Goal: Find specific page/section: Find specific page/section

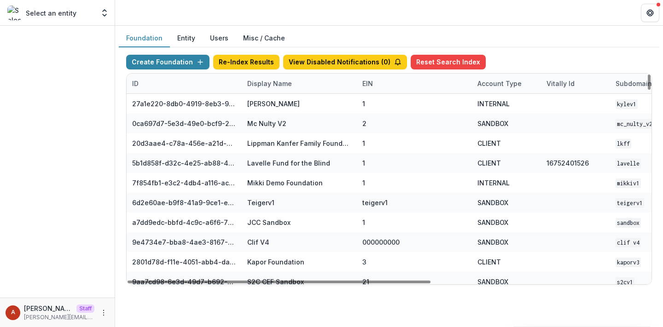
click at [258, 81] on div "Display Name" at bounding box center [270, 84] width 56 height 10
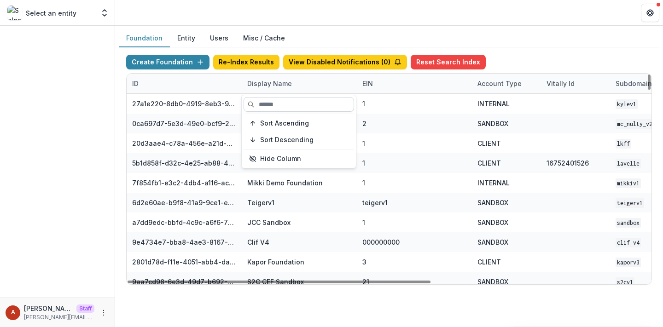
click at [269, 100] on input at bounding box center [298, 104] width 110 height 15
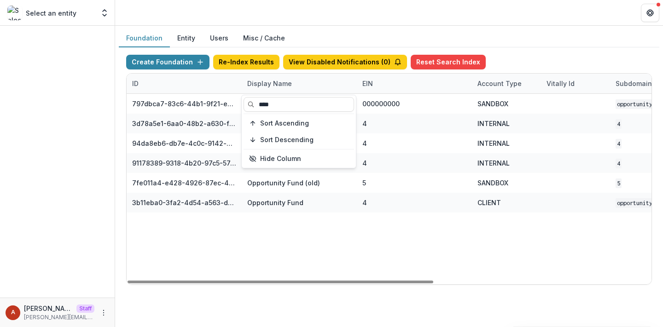
type input "****"
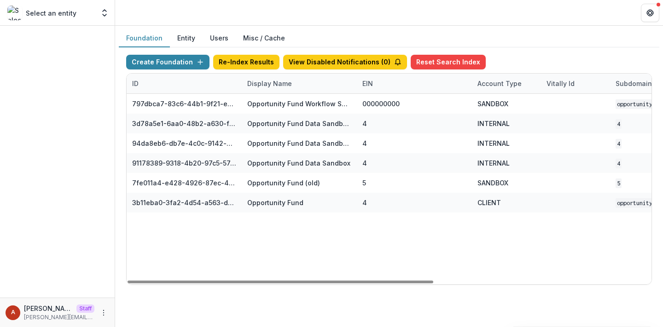
click at [291, 13] on header at bounding box center [388, 12] width 547 height 25
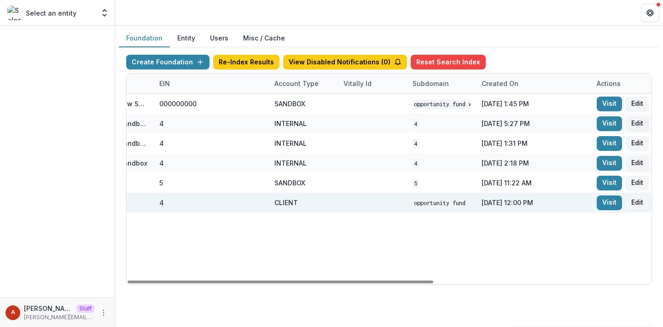
scroll to position [0, 373]
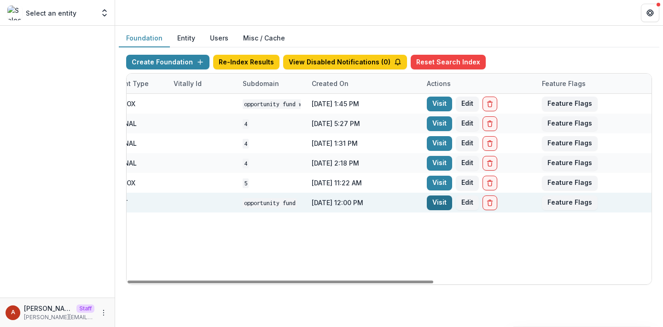
click at [444, 203] on link "Visit" at bounding box center [438, 203] width 25 height 15
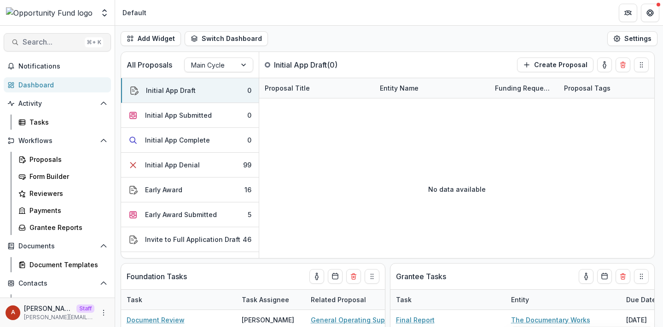
click at [56, 40] on span "Search..." at bounding box center [52, 42] width 58 height 9
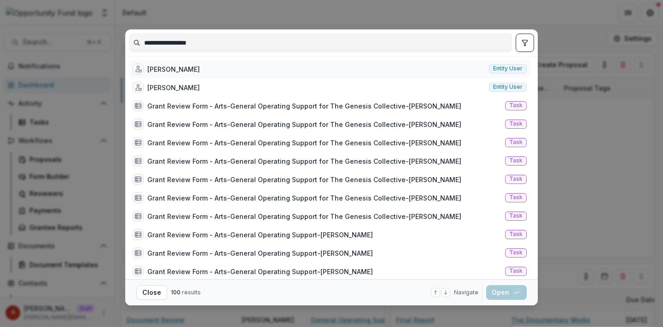
type input "**********"
click at [169, 71] on div "[PERSON_NAME]" at bounding box center [173, 69] width 52 height 10
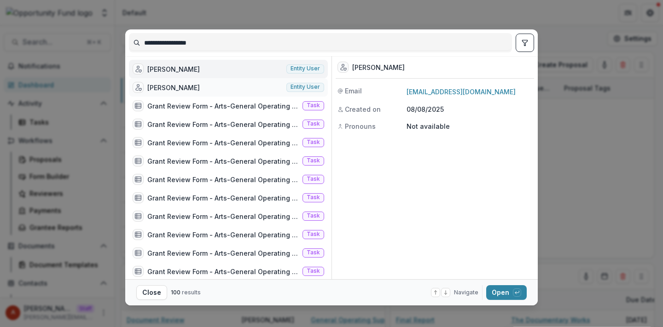
click at [170, 88] on div "Grant Ervin" at bounding box center [173, 88] width 52 height 10
click at [157, 71] on div "[PERSON_NAME]" at bounding box center [173, 69] width 52 height 10
click at [161, 66] on div "[PERSON_NAME]" at bounding box center [173, 69] width 52 height 10
click at [161, 66] on div "Liz McCoy Entity user" at bounding box center [228, 69] width 199 height 18
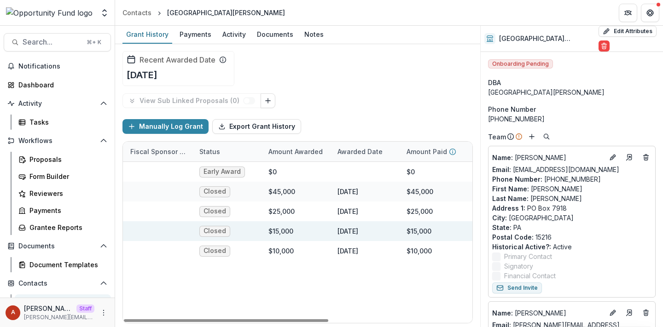
scroll to position [0, 219]
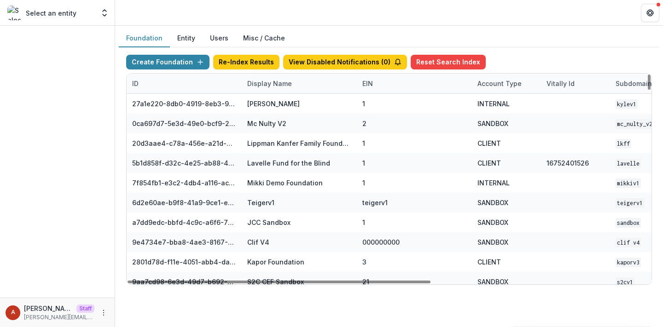
click at [187, 41] on button "Entity" at bounding box center [186, 38] width 33 height 18
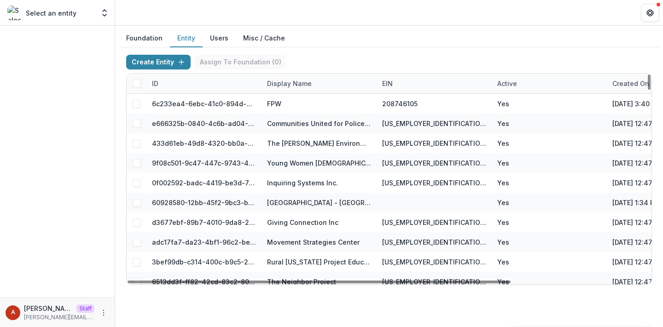
click at [286, 82] on div "Display Name" at bounding box center [289, 84] width 56 height 10
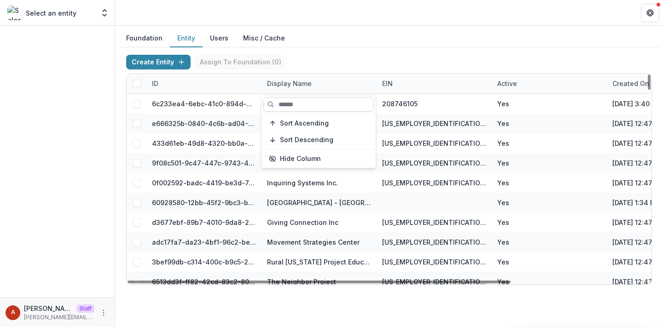
click at [286, 106] on input at bounding box center [318, 104] width 110 height 15
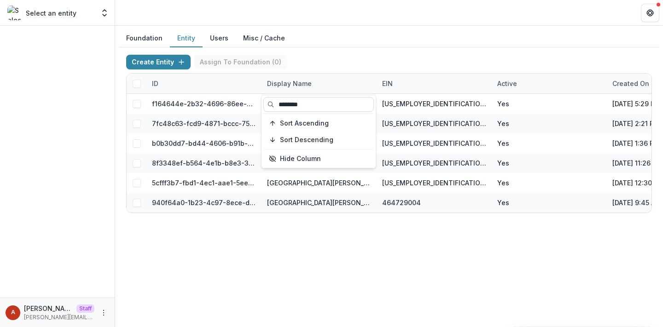
type input "********"
click at [324, 27] on div "Foundation Entity Users Misc / Cache Create Entity Assign To Foundation ( 0 ) I…" at bounding box center [388, 125] width 547 height 198
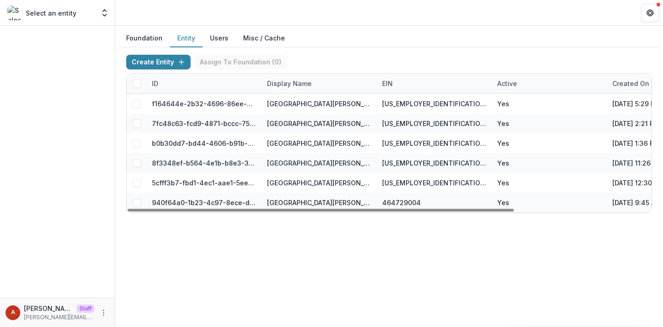
click at [219, 40] on button "Users" at bounding box center [218, 38] width 33 height 18
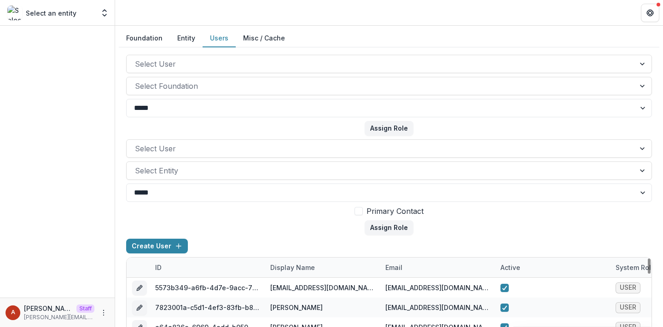
scroll to position [149, 0]
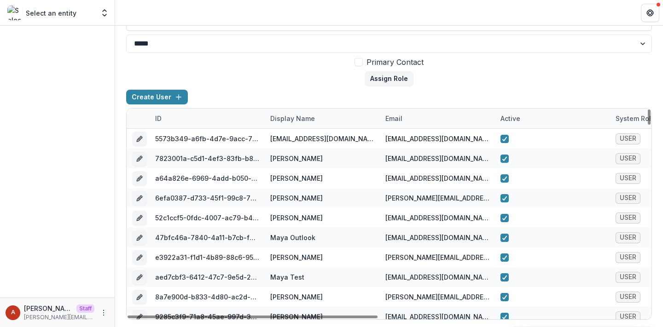
click at [290, 115] on div "Display Name" at bounding box center [293, 119] width 56 height 10
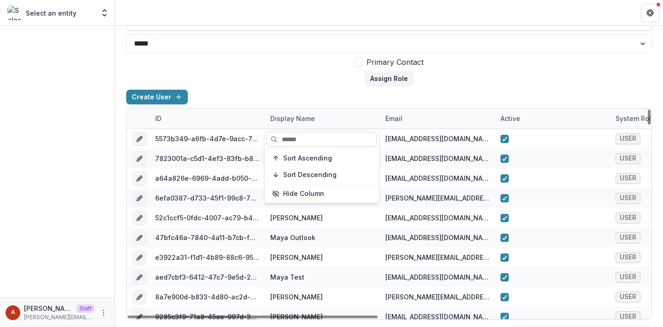
click at [291, 138] on input at bounding box center [321, 139] width 110 height 15
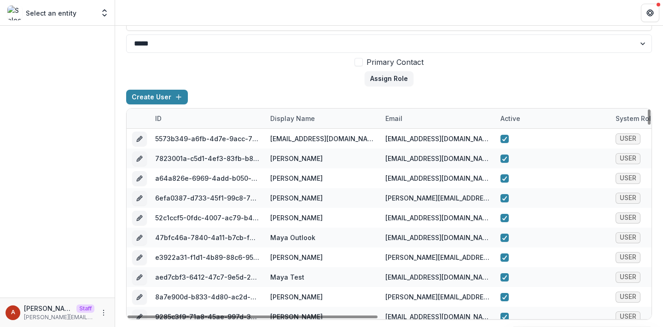
click at [389, 116] on div "email" at bounding box center [394, 119] width 28 height 10
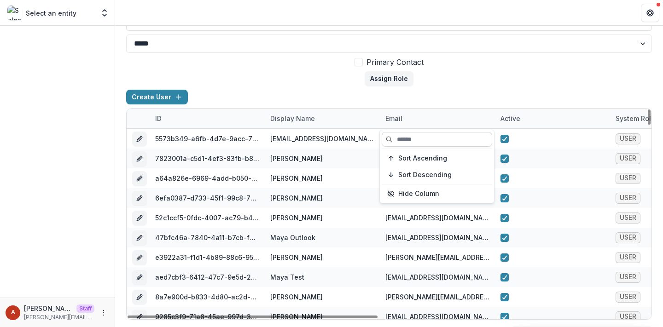
click at [405, 135] on input at bounding box center [436, 139] width 110 height 15
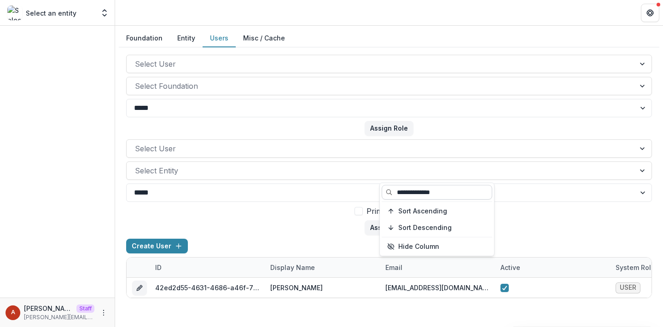
scroll to position [0, 0]
type input "**********"
click at [308, 231] on form "Select User Select Entity ***** **** Primary Contact Assign Role" at bounding box center [388, 187] width 525 height 96
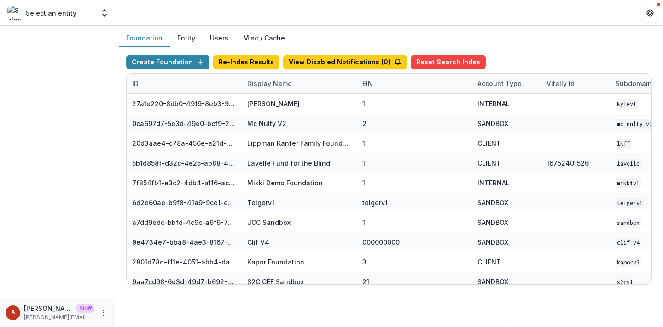
click at [178, 33] on button "Entity" at bounding box center [186, 38] width 33 height 18
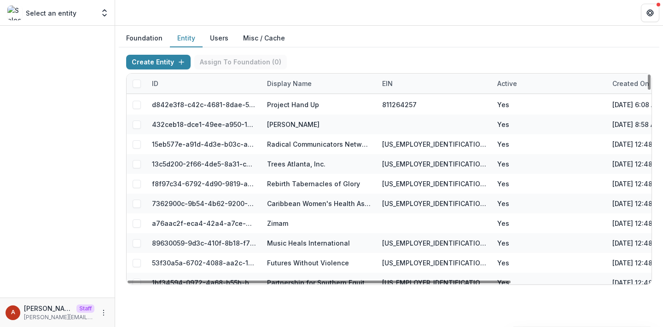
scroll to position [478, 0]
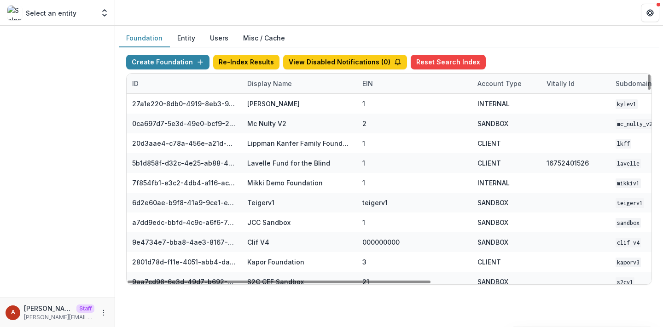
click at [261, 82] on div "Display Name" at bounding box center [270, 84] width 56 height 10
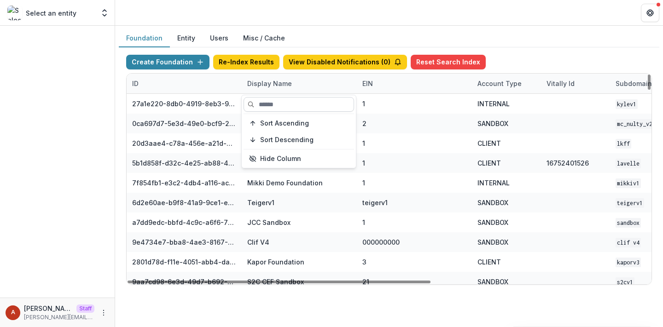
click at [277, 108] on input at bounding box center [298, 104] width 110 height 15
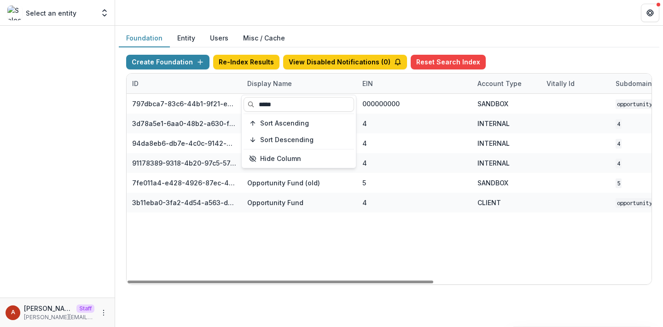
type input "*****"
click at [261, 5] on header at bounding box center [388, 12] width 547 height 25
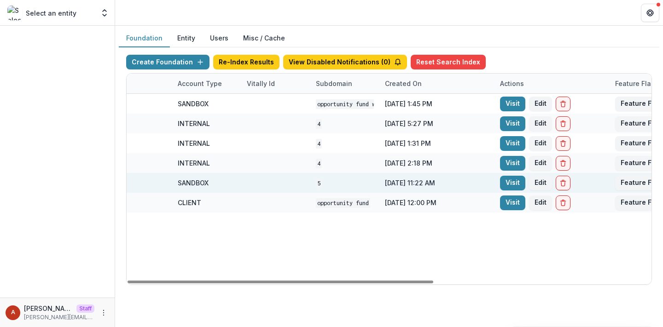
scroll to position [0, 313]
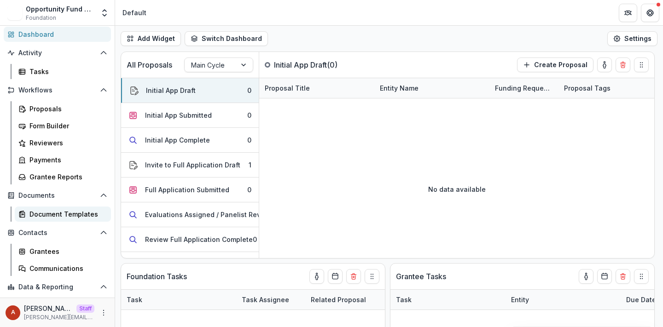
scroll to position [73, 0]
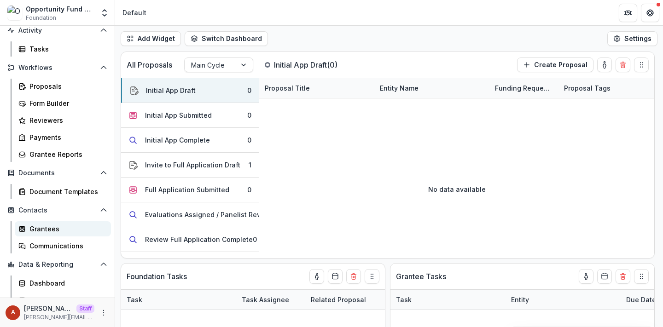
click at [54, 223] on link "Grantees" at bounding box center [63, 228] width 96 height 15
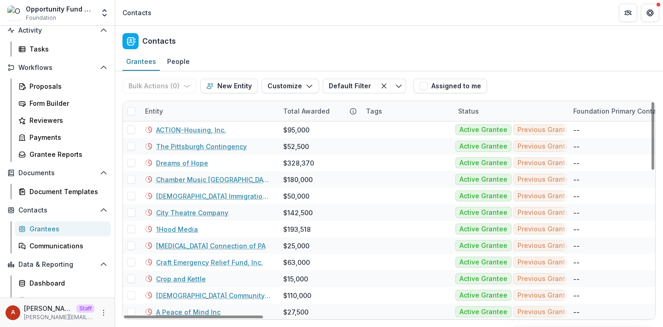
click at [168, 114] on div "Entity" at bounding box center [208, 111] width 138 height 20
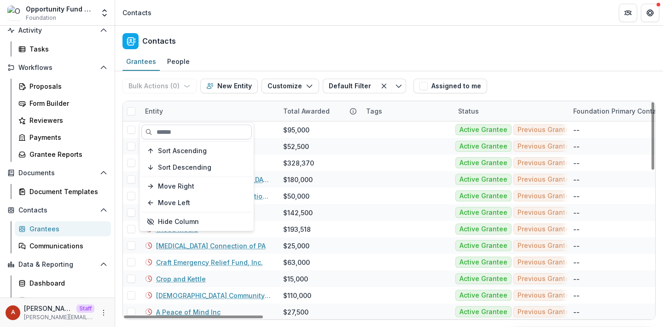
click at [178, 131] on input at bounding box center [196, 132] width 110 height 15
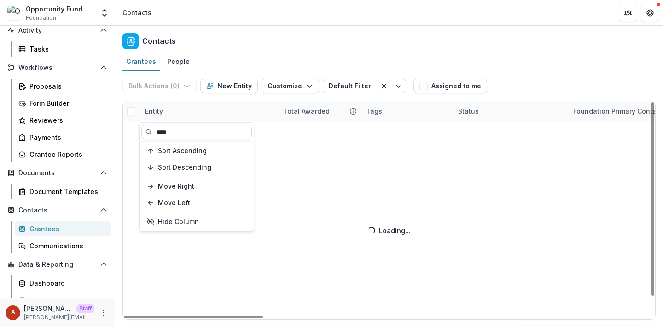
type input "****"
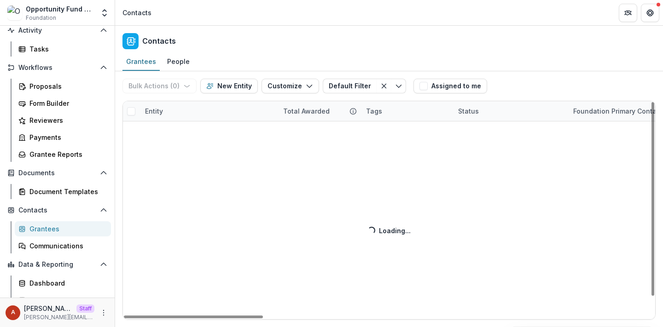
click at [246, 44] on div "Contacts" at bounding box center [388, 39] width 547 height 27
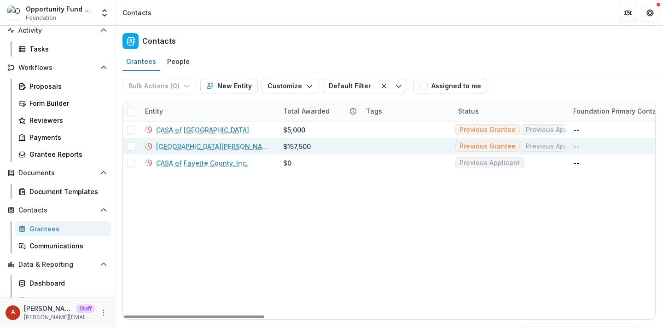
click at [185, 145] on link "[GEOGRAPHIC_DATA][PERSON_NAME]" at bounding box center [214, 147] width 116 height 10
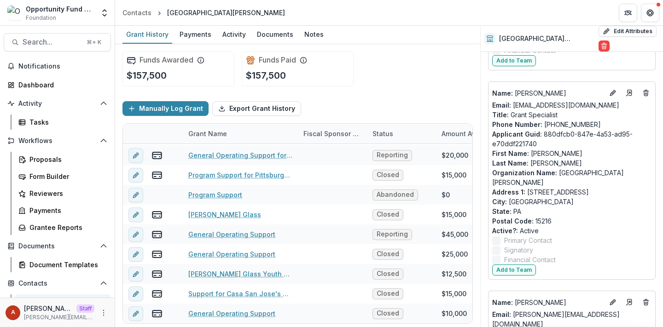
scroll to position [326, 0]
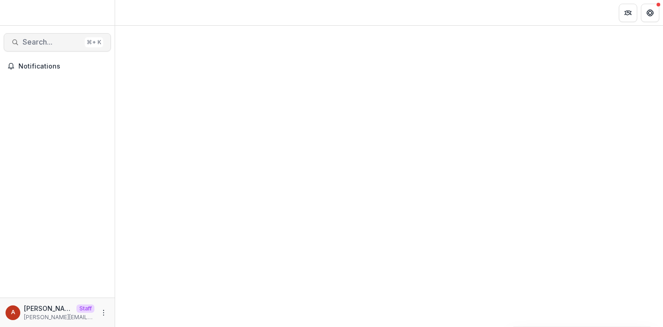
click at [52, 48] on button "Search... ⌘ + K" at bounding box center [57, 42] width 107 height 18
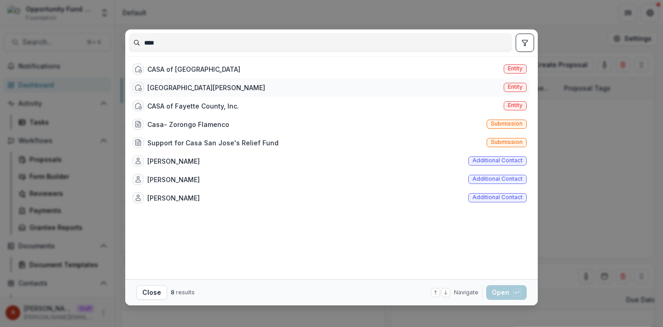
type input "****"
click at [200, 92] on div "Casa San [PERSON_NAME] Entity" at bounding box center [329, 87] width 401 height 18
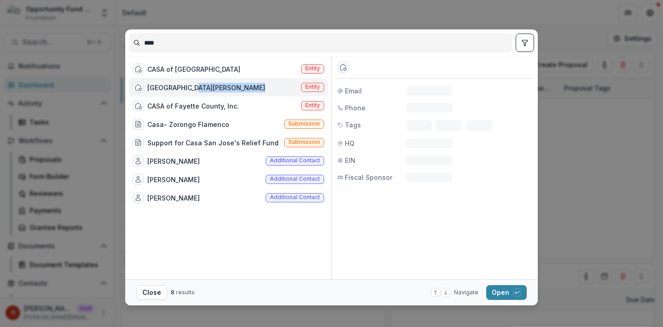
click at [200, 92] on div "Casa San [PERSON_NAME] Entity" at bounding box center [228, 87] width 199 height 18
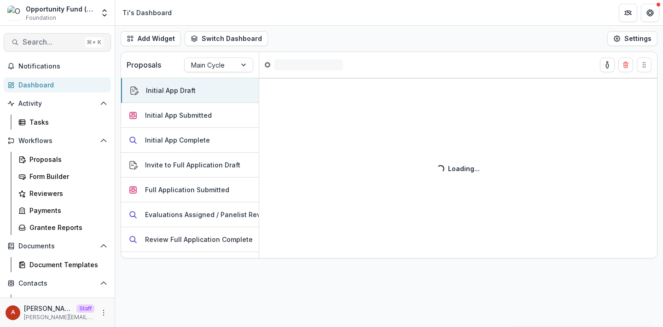
click at [67, 39] on span "Search..." at bounding box center [52, 42] width 58 height 9
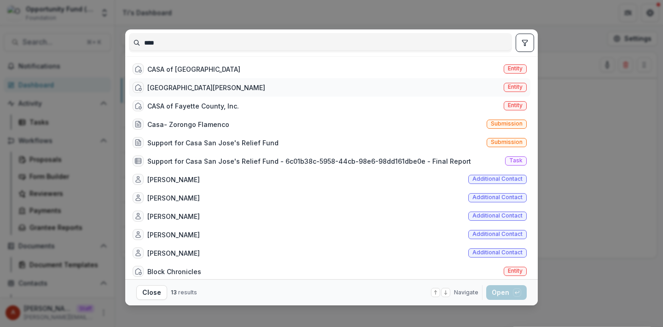
type input "****"
click at [185, 86] on div "[GEOGRAPHIC_DATA][PERSON_NAME]" at bounding box center [206, 88] width 118 height 10
